Goal: Information Seeking & Learning: Learn about a topic

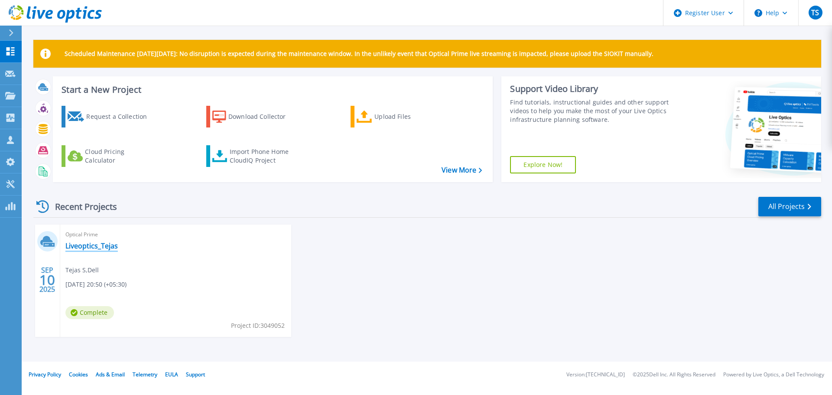
click at [83, 248] on link "Liveoptics_Tejas" at bounding box center [91, 245] width 52 height 9
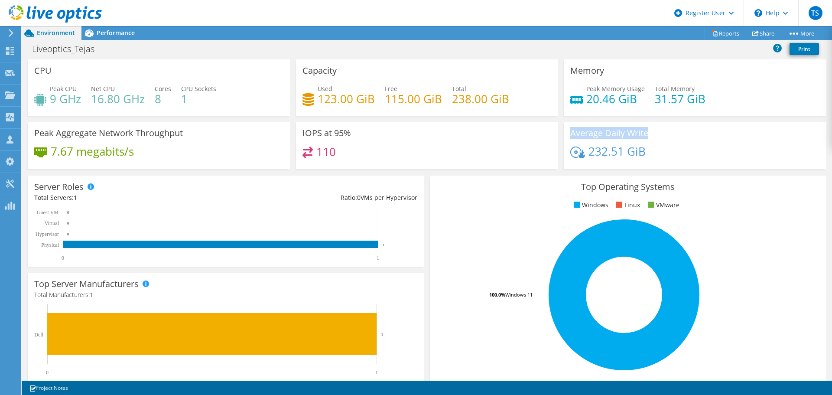
drag, startPoint x: 566, startPoint y: 133, endPoint x: 656, endPoint y: 135, distance: 89.7
click at [656, 135] on div "Average Daily Write 232.51 GiB" at bounding box center [695, 145] width 262 height 47
copy h3 "Average Daily Write"
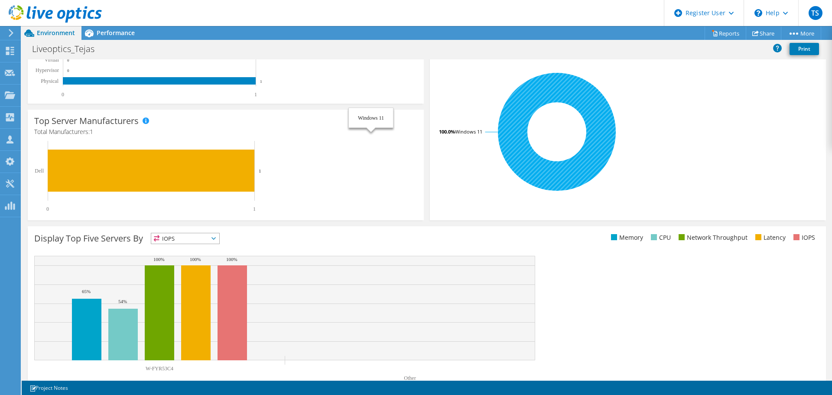
scroll to position [164, 0]
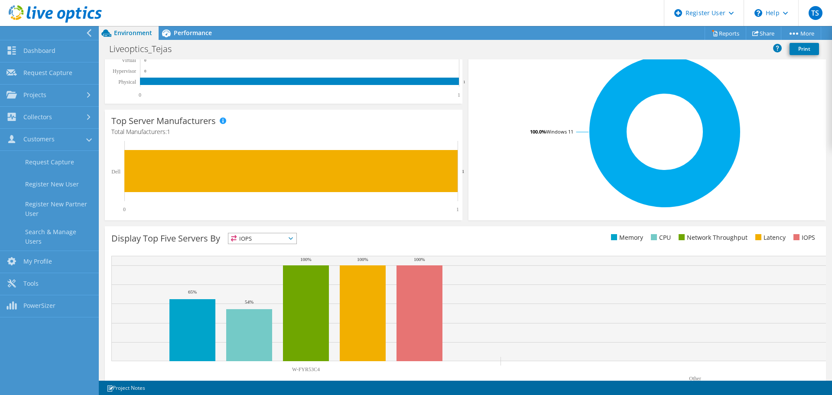
click at [91, 31] on icon at bounding box center [89, 33] width 6 height 8
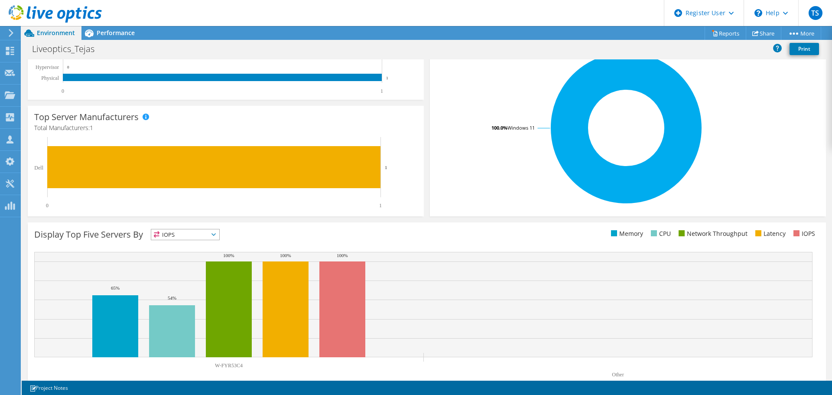
scroll to position [184, 0]
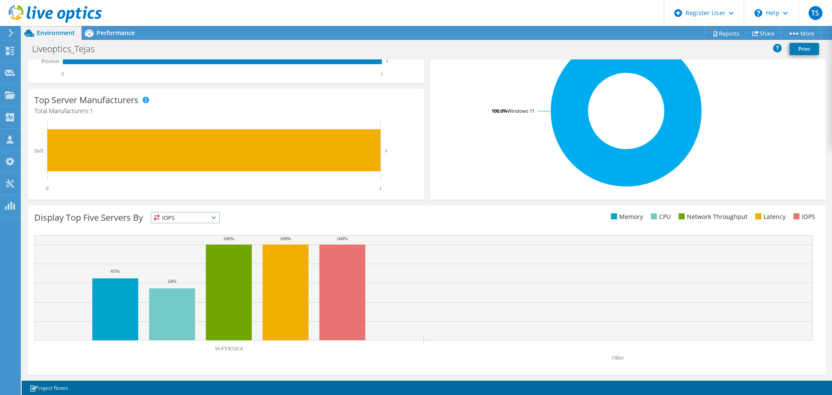
click at [190, 221] on span "IOPS" at bounding box center [185, 217] width 68 height 10
click at [180, 238] on li "Memory" at bounding box center [185, 241] width 68 height 12
click at [185, 221] on span "Memory" at bounding box center [179, 217] width 57 height 10
click at [180, 248] on li "CPU" at bounding box center [185, 253] width 68 height 12
click at [181, 218] on span "CPU" at bounding box center [179, 217] width 57 height 10
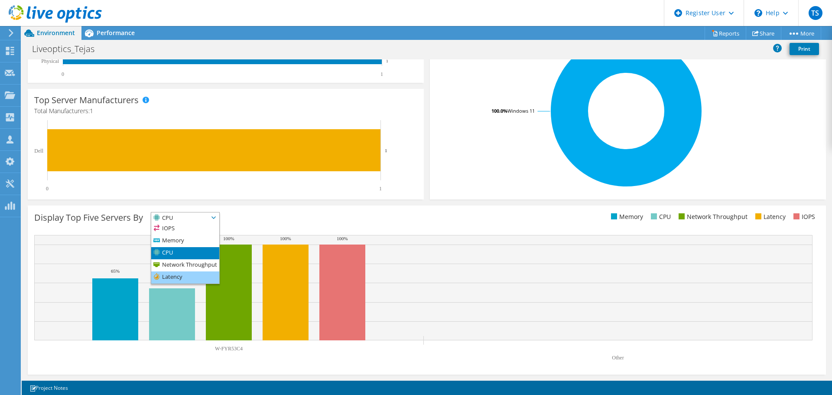
click at [175, 277] on li "Latency" at bounding box center [185, 277] width 68 height 12
click at [205, 219] on span "Latency" at bounding box center [179, 217] width 57 height 10
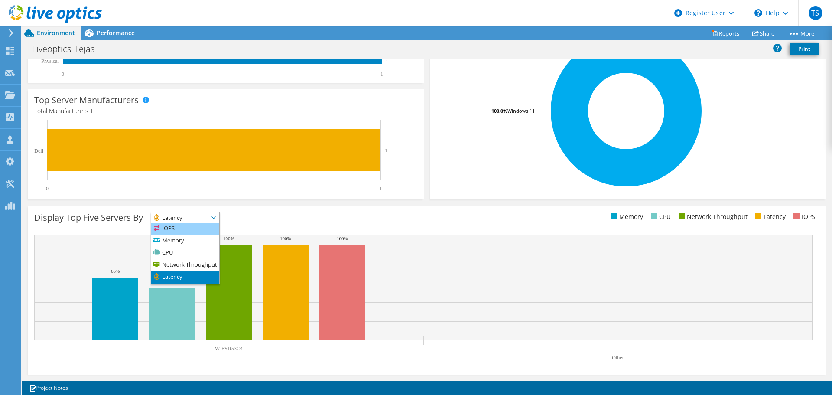
click at [200, 227] on li "IOPS" at bounding box center [185, 229] width 68 height 12
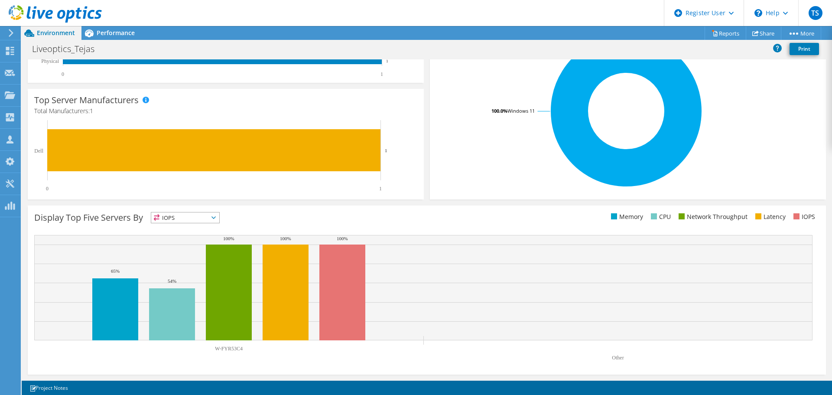
click at [193, 219] on span "IOPS" at bounding box center [179, 217] width 57 height 10
click at [191, 244] on li "Memory" at bounding box center [185, 241] width 68 height 12
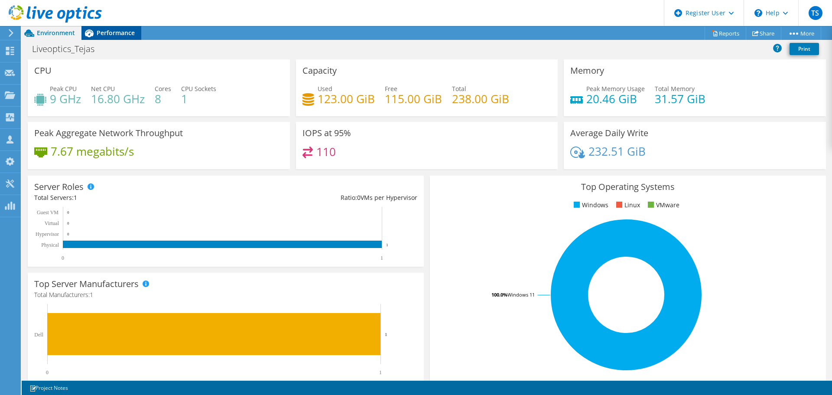
click at [105, 29] on span "Performance" at bounding box center [116, 33] width 38 height 8
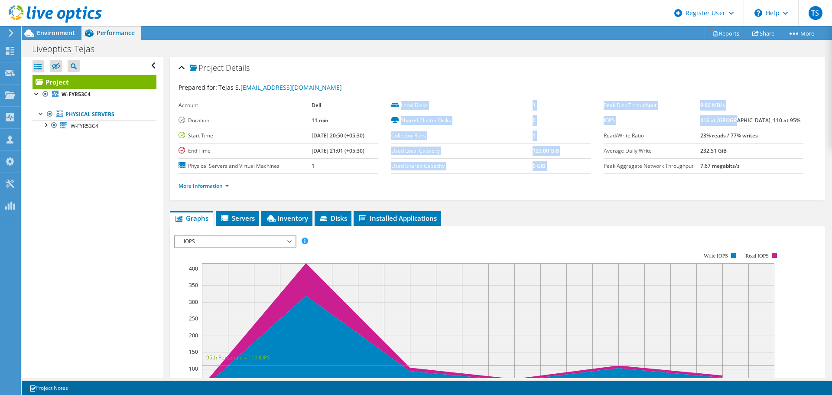
drag, startPoint x: 598, startPoint y: 123, endPoint x: 754, endPoint y: 120, distance: 156.4
click at [754, 120] on section "Prepared for: Tejas S, [EMAIL_ADDRESS][DOMAIN_NAME] Account Dell Duration 11 mi…" at bounding box center [498, 140] width 638 height 115
click at [653, 120] on label "IOPS" at bounding box center [652, 120] width 97 height 9
drag, startPoint x: 599, startPoint y: 119, endPoint x: 706, endPoint y: 115, distance: 107.5
click at [706, 115] on section "Prepared for: Tejas S, [EMAIL_ADDRESS][DOMAIN_NAME] Account Dell Duration 11 mi…" at bounding box center [498, 140] width 638 height 115
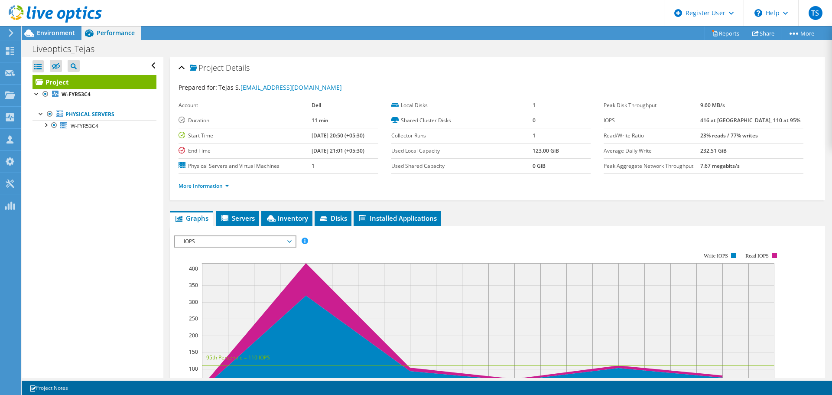
click at [786, 119] on td "416 at [GEOGRAPHIC_DATA], 110 at 95%" at bounding box center [751, 120] width 103 height 15
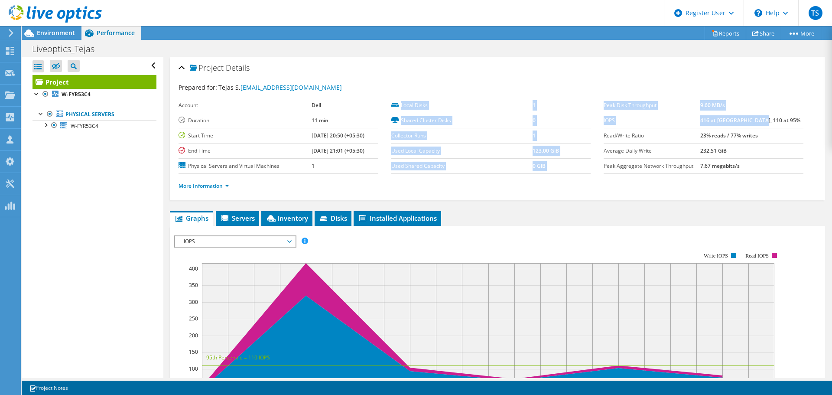
drag, startPoint x: 784, startPoint y: 118, endPoint x: 599, endPoint y: 122, distance: 185.5
click at [599, 122] on section "Prepared for: Tejas S, [EMAIL_ADDRESS][DOMAIN_NAME] Account Dell Duration 11 mi…" at bounding box center [498, 140] width 638 height 115
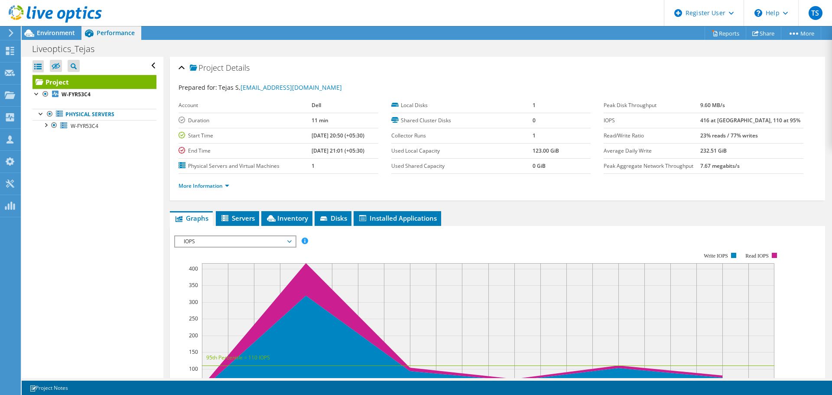
click at [599, 122] on div "Local Disks 1 Shared Cluster Disks 0 Collector Runs 1 Used Local Capacity 123.0…" at bounding box center [497, 136] width 213 height 76
drag, startPoint x: 600, startPoint y: 120, endPoint x: 780, endPoint y: 123, distance: 179.9
click at [780, 123] on tr "IOPS 416 at [GEOGRAPHIC_DATA], 110 at 95%" at bounding box center [704, 120] width 200 height 15
copy tr "OPS 416 at [GEOGRAPHIC_DATA], 110 at 95%"
click at [68, 35] on span "Environment" at bounding box center [56, 33] width 38 height 8
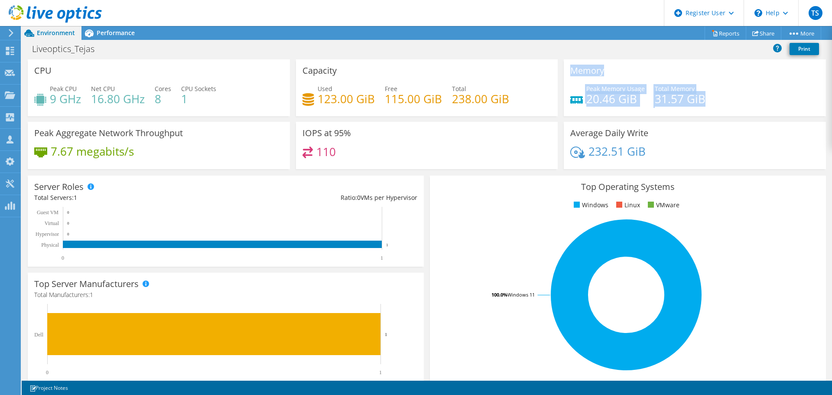
drag, startPoint x: 567, startPoint y: 70, endPoint x: 705, endPoint y: 99, distance: 141.3
click at [705, 99] on div "Memory Peak Memory Usage 20.46 GiB Total Memory 31.57 GiB" at bounding box center [695, 87] width 262 height 57
copy div "Memory Peak Memory Usage 20.46 GiB Total Memory 31.57 GiB"
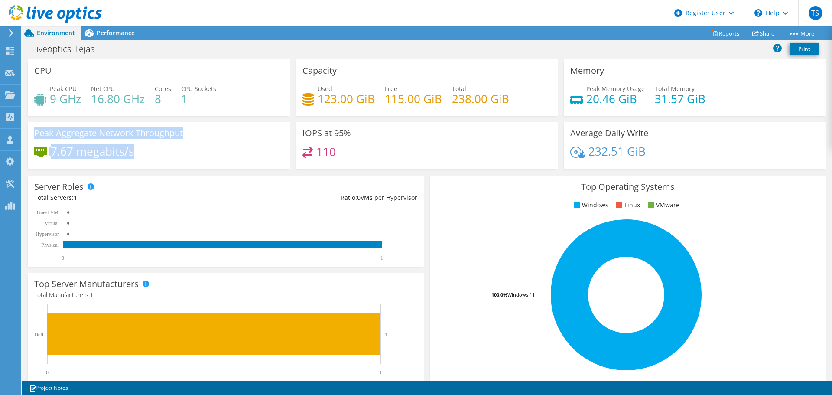
drag, startPoint x: 143, startPoint y: 150, endPoint x: 34, endPoint y: 134, distance: 109.9
click at [34, 134] on div "Peak Aggregate Network Throughput 7.67 megabits/s" at bounding box center [159, 145] width 262 height 47
copy div "Peak Aggregate Network Throughput 7.67 megabits/s"
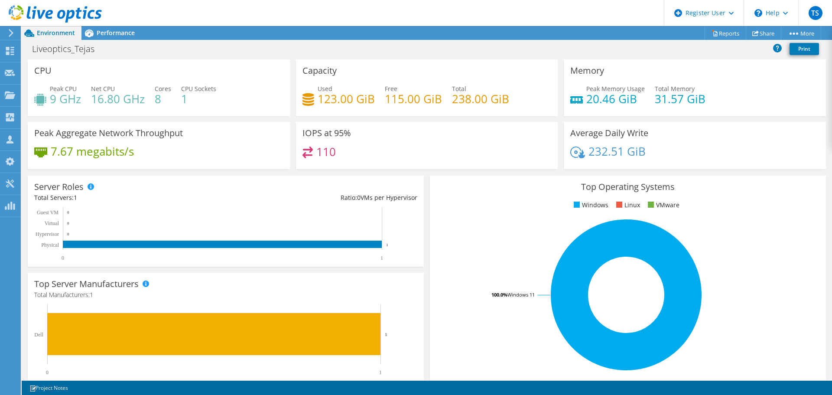
click at [301, 133] on div "IOPS at 95% 110" at bounding box center [427, 145] width 262 height 47
drag, startPoint x: 34, startPoint y: 69, endPoint x: 207, endPoint y: 94, distance: 175.0
click at [207, 94] on div "CPU Peak CPU 9 GHz Net CPU 16.80 GHz Cores 8 CPU Sockets 1" at bounding box center [159, 87] width 262 height 57
drag, startPoint x: 196, startPoint y: 104, endPoint x: 119, endPoint y: 68, distance: 84.9
click at [119, 68] on div "CPU Peak CPU 9 GHz Net CPU 16.80 GHz Cores 8 CPU Sockets 1" at bounding box center [159, 87] width 262 height 57
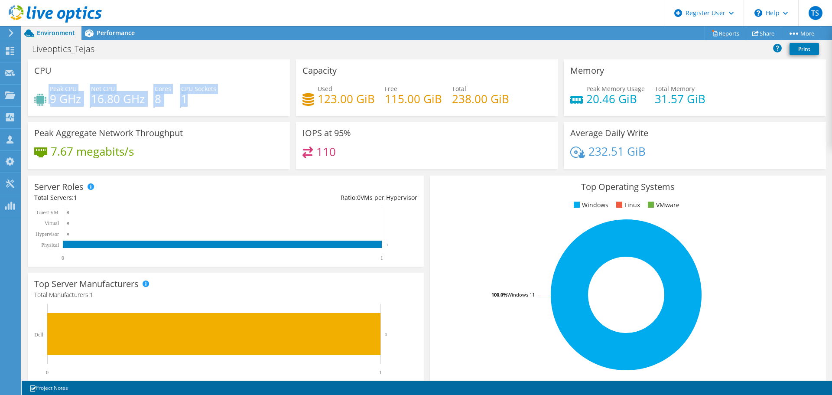
click at [80, 65] on div "CPU Peak CPU 9 GHz Net CPU 16.80 GHz Cores 8 CPU Sockets 1" at bounding box center [159, 87] width 262 height 57
drag, startPoint x: 34, startPoint y: 68, endPoint x: 195, endPoint y: 100, distance: 163.8
click at [195, 100] on div "CPU Peak CPU 9 GHz Net CPU 16.80 GHz Cores 8 CPU Sockets 1" at bounding box center [159, 87] width 262 height 57
copy div "CPU Peak CPU 9 GHz Net CPU 16.80 GHz Cores 8 CPU Sockets 1"
click at [268, 118] on div "CPU Peak CPU 9 GHz Net CPU 16.80 GHz Cores 8 CPU Sockets 1" at bounding box center [159, 90] width 268 height 62
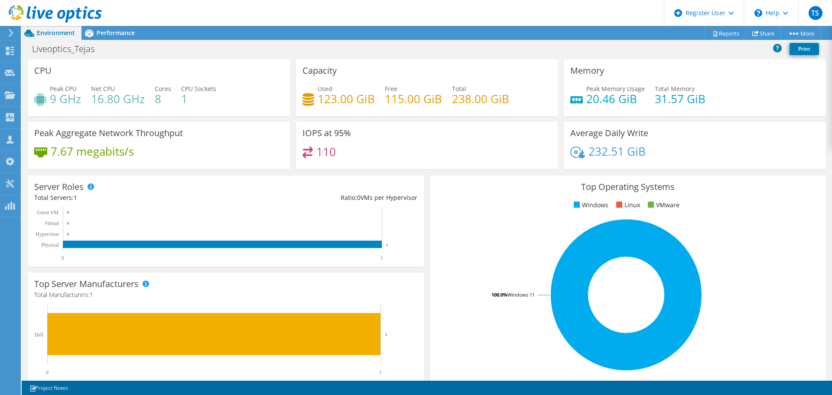
click at [62, 97] on h4 "9 GHz" at bounding box center [65, 99] width 31 height 10
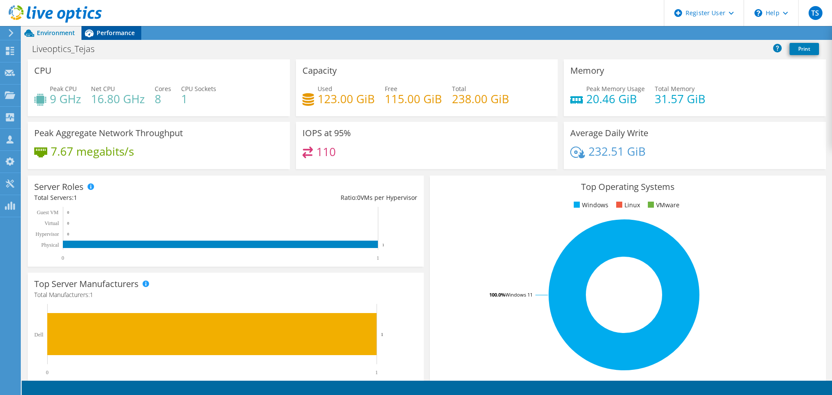
click at [125, 33] on span "Performance" at bounding box center [116, 33] width 38 height 8
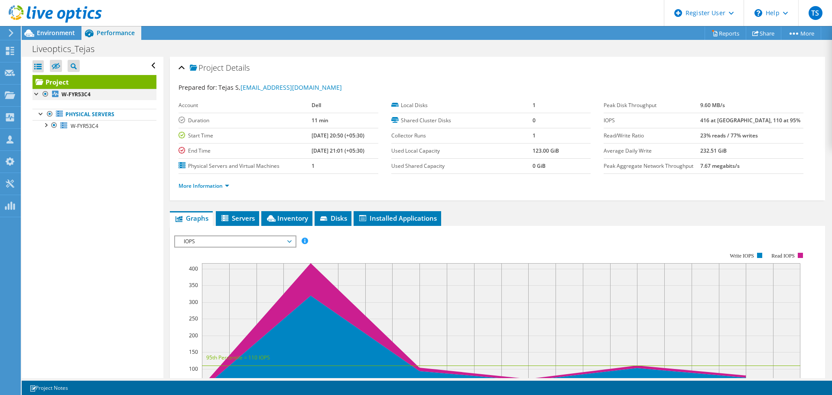
click at [36, 96] on div at bounding box center [36, 93] width 9 height 9
click at [44, 123] on div at bounding box center [45, 124] width 9 height 9
click at [51, 145] on div at bounding box center [49, 147] width 9 height 9
click at [282, 239] on span "IOPS" at bounding box center [234, 241] width 111 height 10
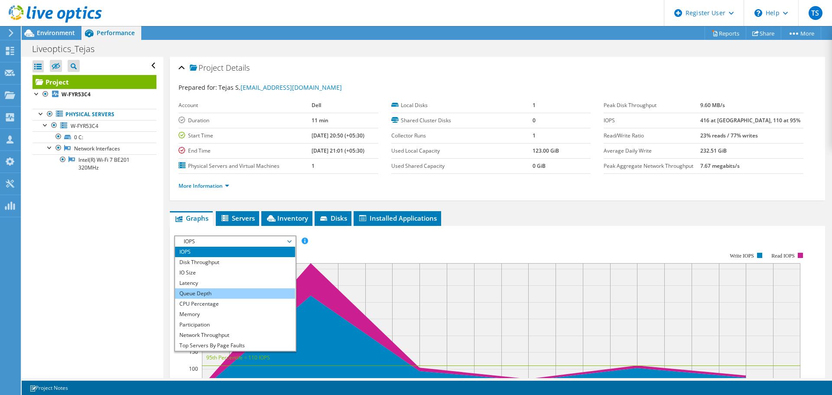
scroll to position [31, 0]
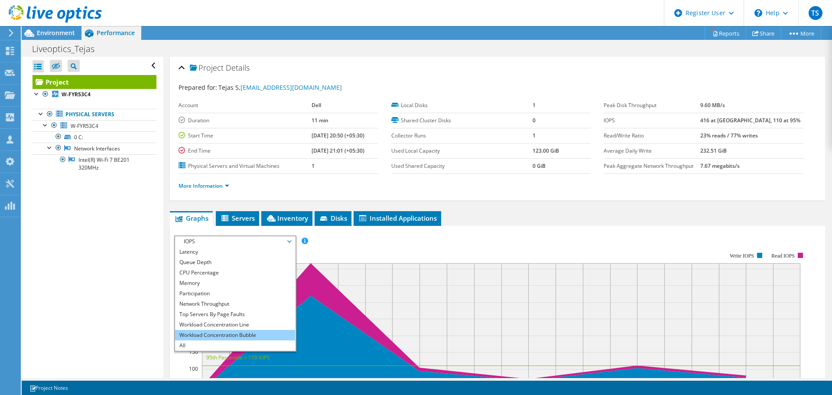
click at [257, 334] on li "Workload Concentration Bubble" at bounding box center [235, 335] width 120 height 10
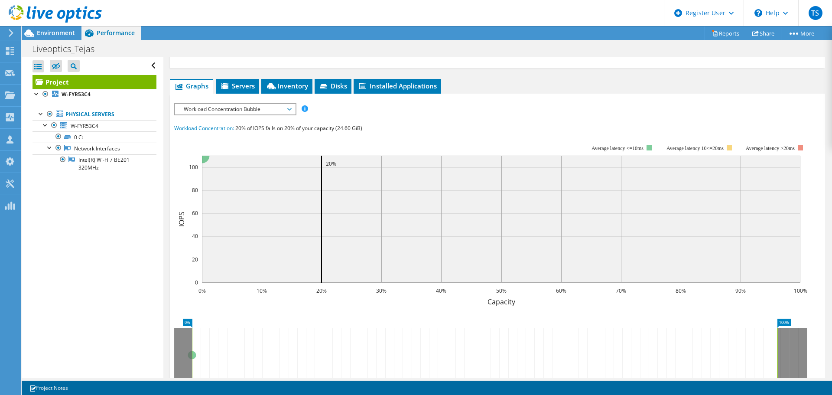
scroll to position [133, 0]
